Goal: Task Accomplishment & Management: Manage account settings

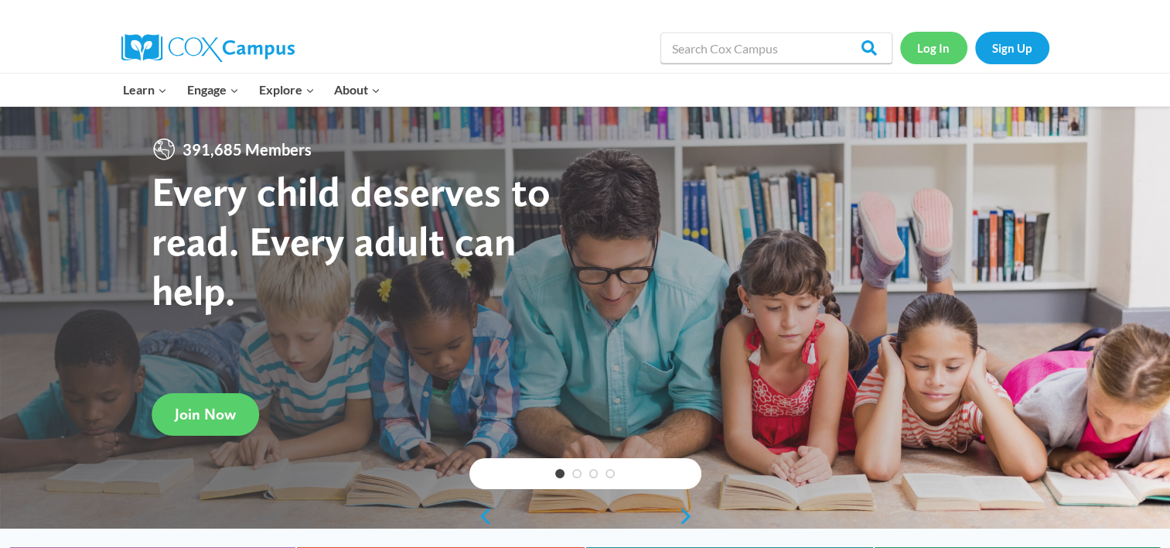
click at [938, 54] on link "Log In" at bounding box center [933, 48] width 67 height 32
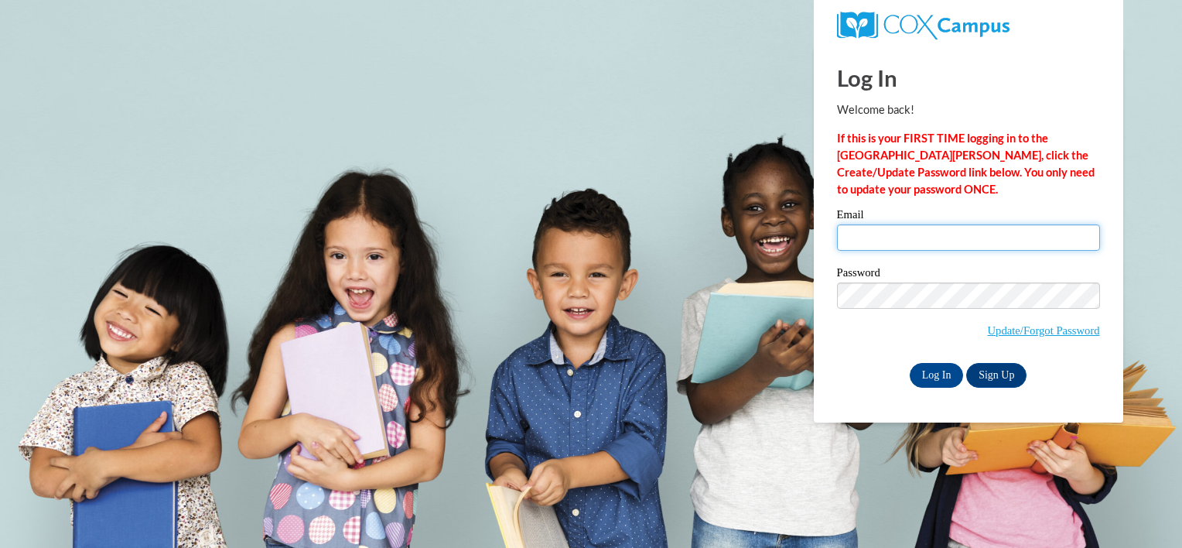
click at [861, 241] on input "Email" at bounding box center [968, 237] width 263 height 26
type input "m"
type input "jaila.a.austin@gmail.com"
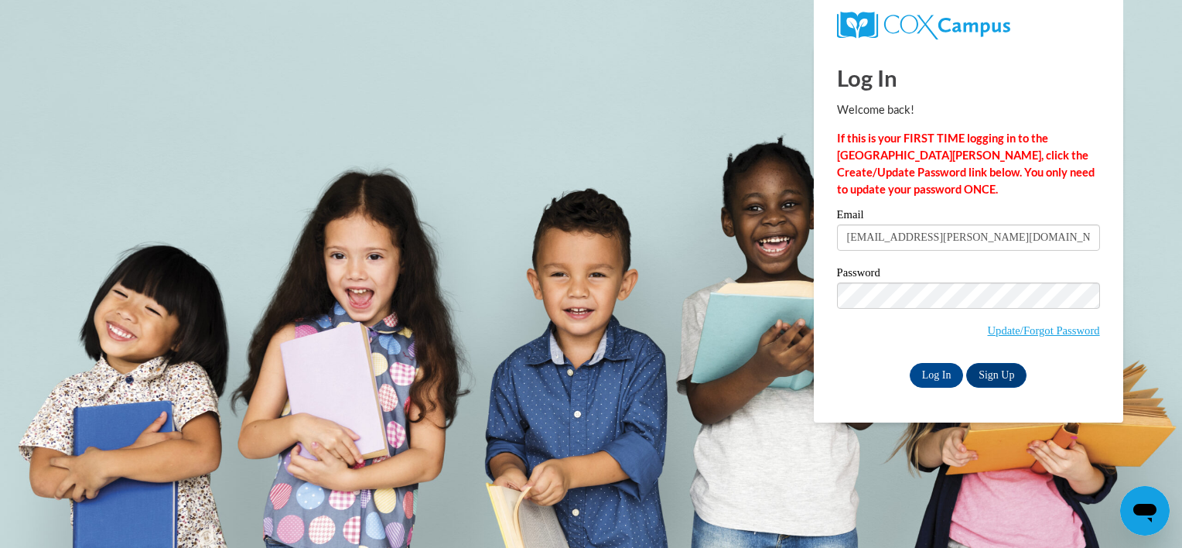
click at [1143, 334] on body "Log In Welcome back! If this is your FIRST TIME logging in to the NEW Cox Campu…" at bounding box center [591, 274] width 1182 height 548
click at [947, 375] on input "Log In" at bounding box center [936, 375] width 54 height 25
